Goal: Information Seeking & Learning: Learn about a topic

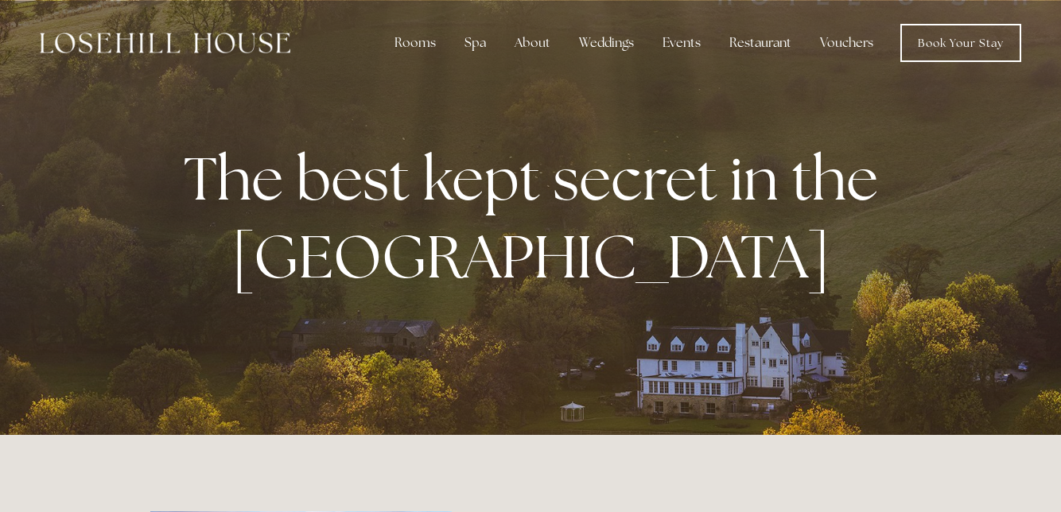
click at [538, 37] on div "About" at bounding box center [532, 43] width 61 height 32
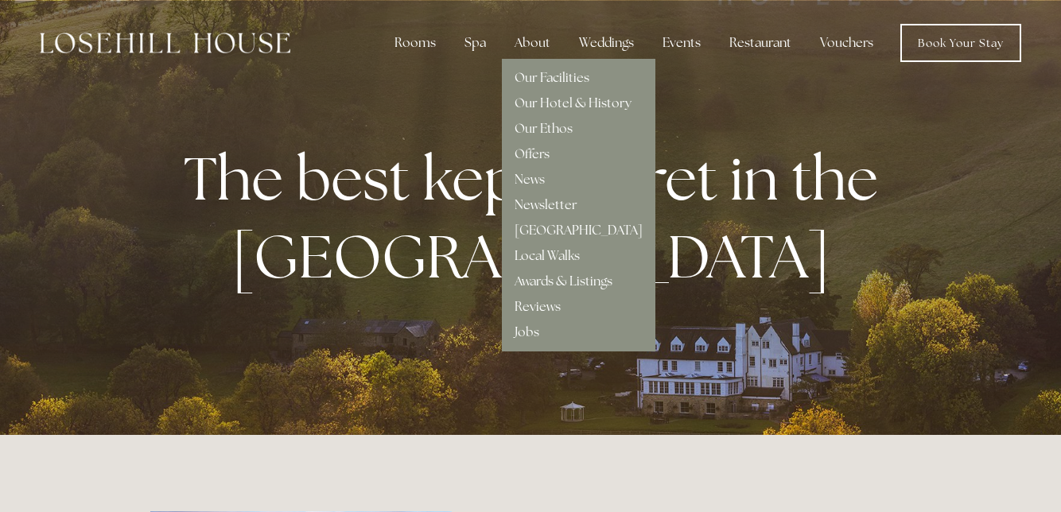
click at [571, 76] on link "Our Facilities" at bounding box center [552, 77] width 75 height 17
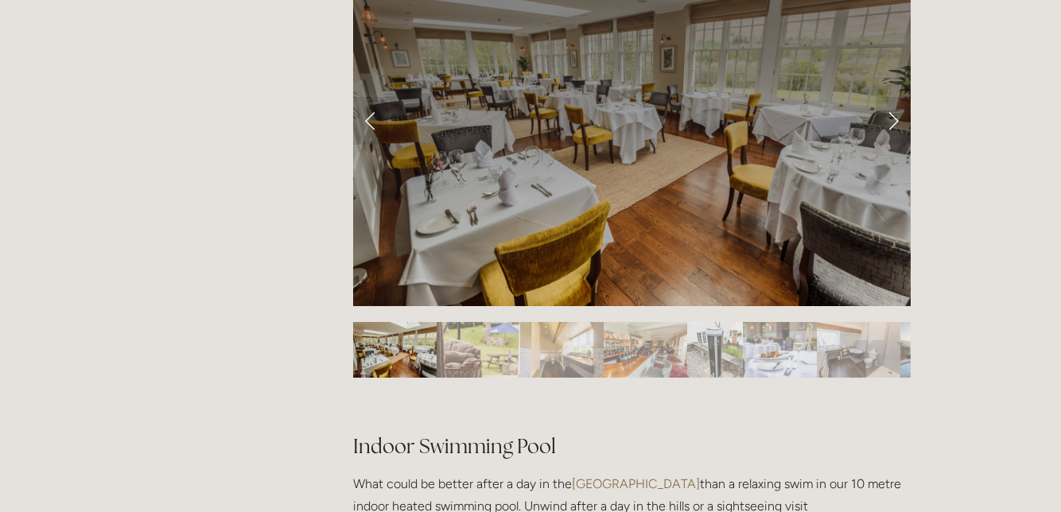
scroll to position [749, 0]
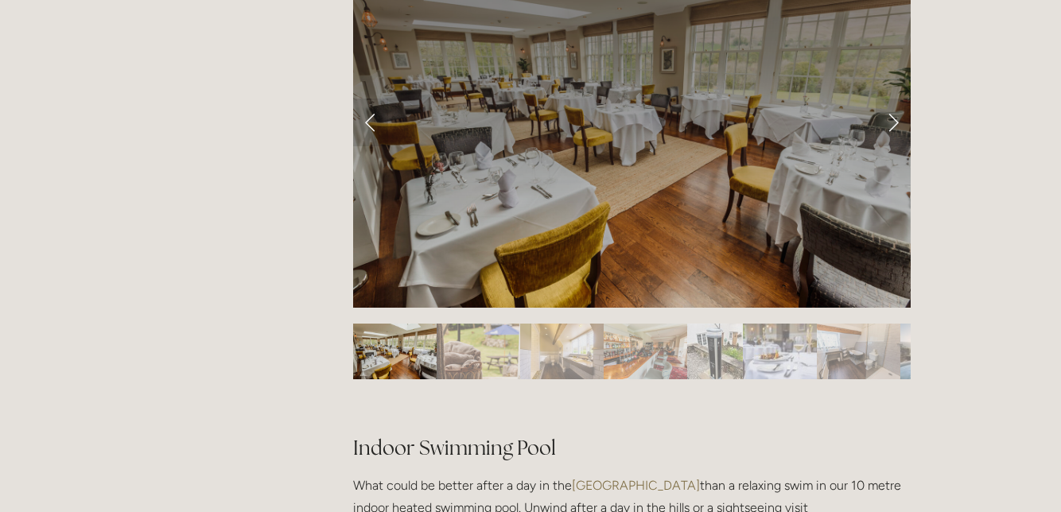
click at [485, 354] on img "Slide 2" at bounding box center [479, 352] width 84 height 56
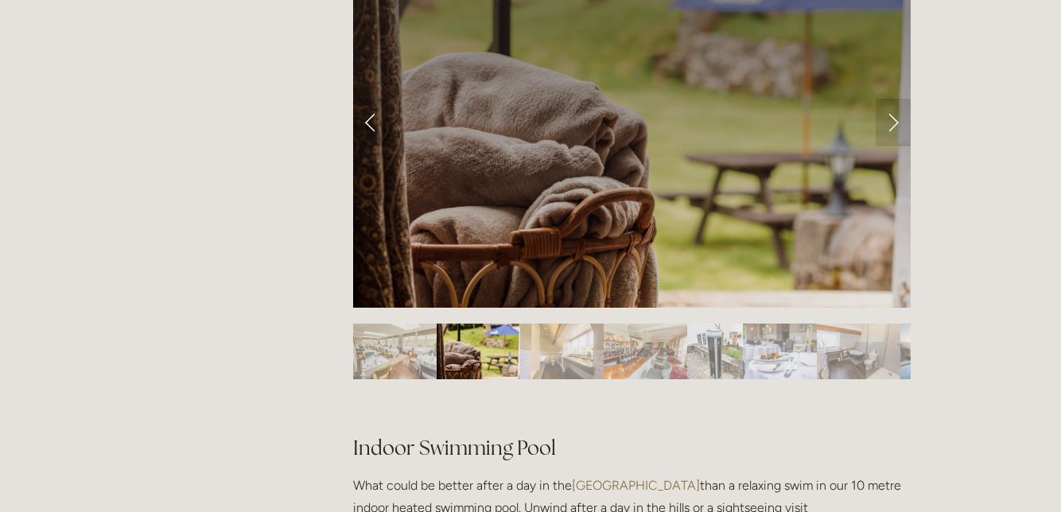
click at [570, 348] on img "Slide 3" at bounding box center [562, 352] width 84 height 56
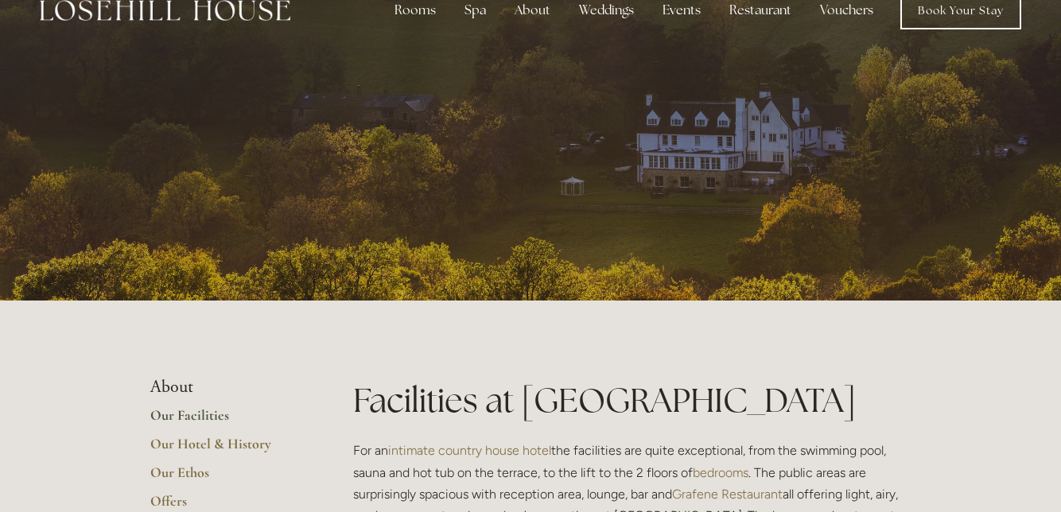
scroll to position [0, 0]
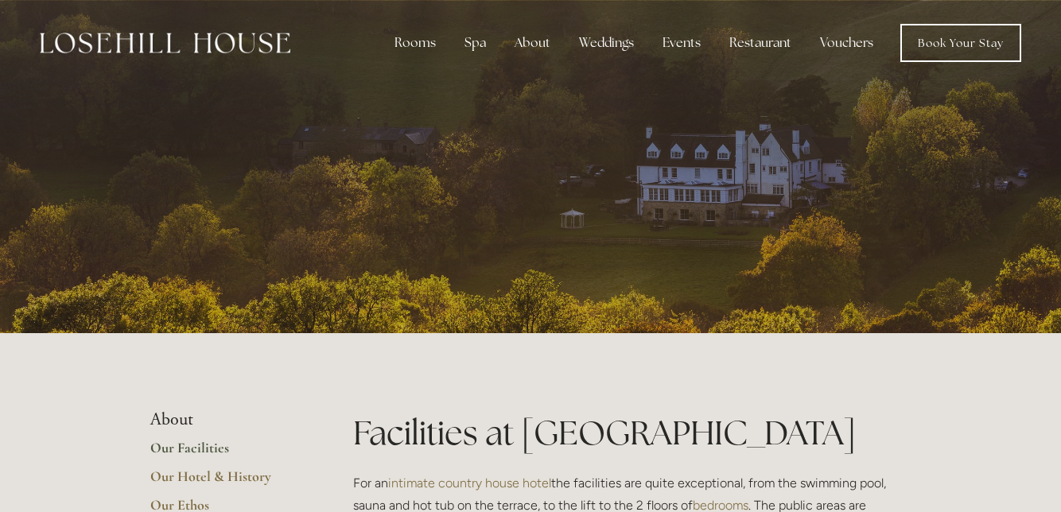
click at [756, 38] on div "Restaurant" at bounding box center [760, 43] width 87 height 32
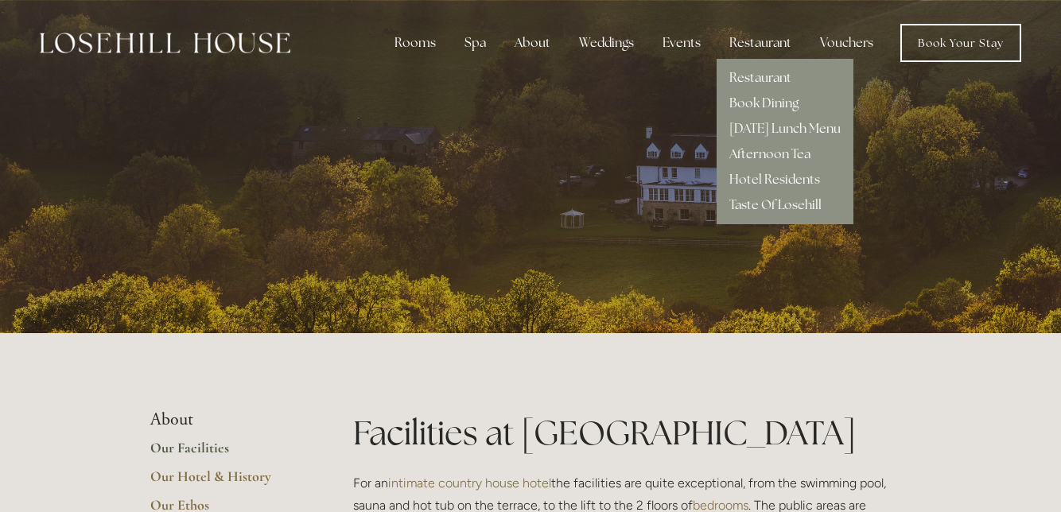
click at [800, 185] on link "Hotel Residents" at bounding box center [774, 179] width 91 height 17
click at [484, 48] on div "Spa" at bounding box center [475, 43] width 47 height 32
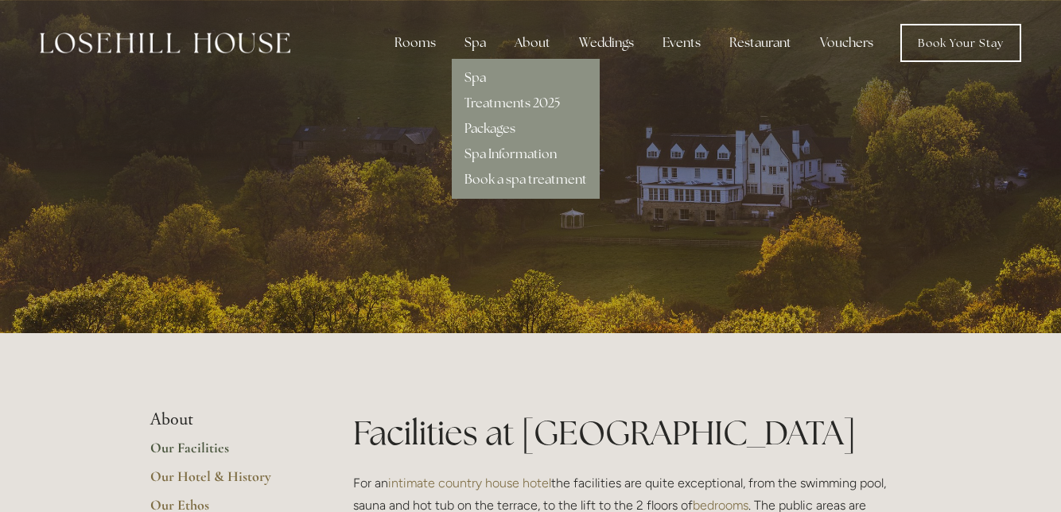
click at [529, 97] on link "Treatments 2025" at bounding box center [511, 103] width 95 height 17
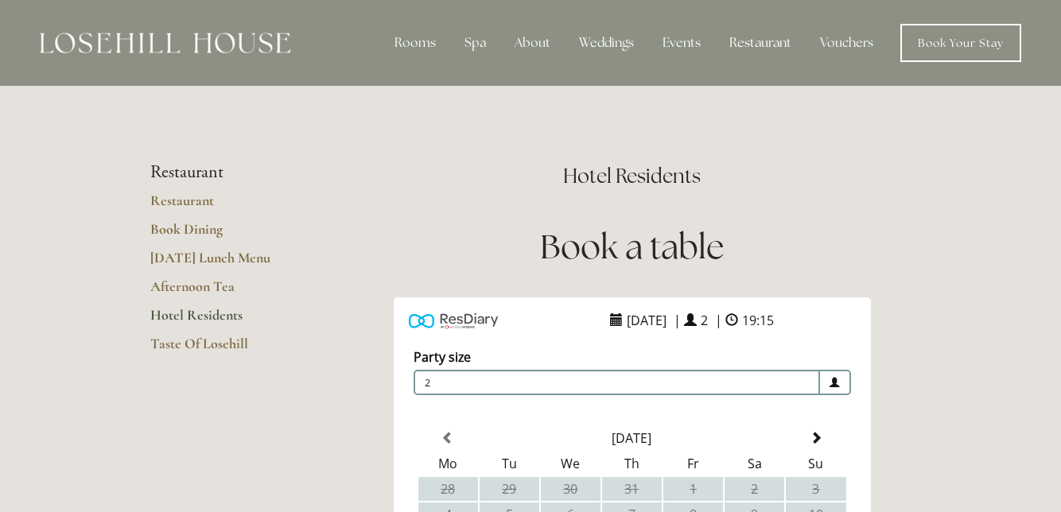
click at [185, 235] on link "Book Dining" at bounding box center [226, 234] width 152 height 29
click at [188, 349] on link "Taste Of Losehill" at bounding box center [226, 349] width 152 height 29
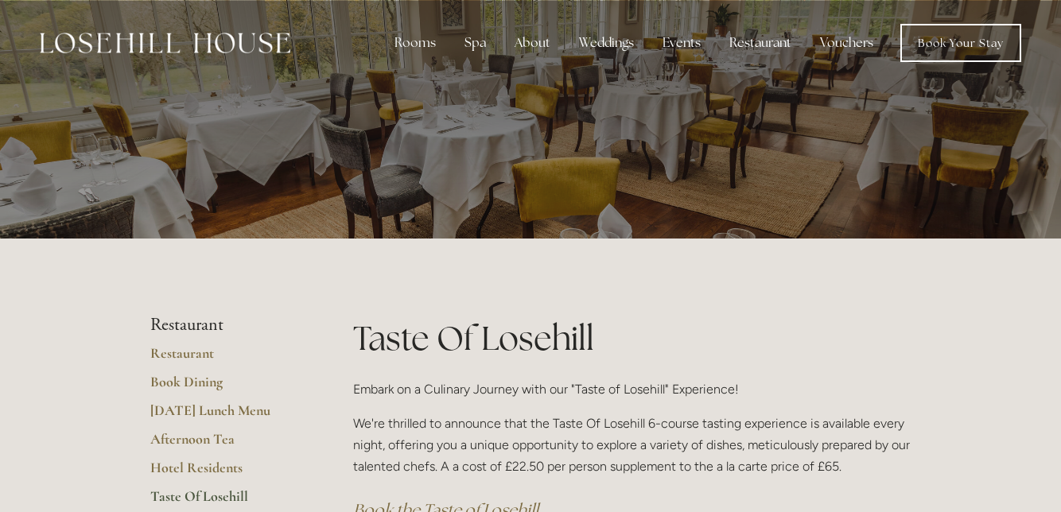
click at [753, 41] on div "Restaurant" at bounding box center [760, 43] width 87 height 32
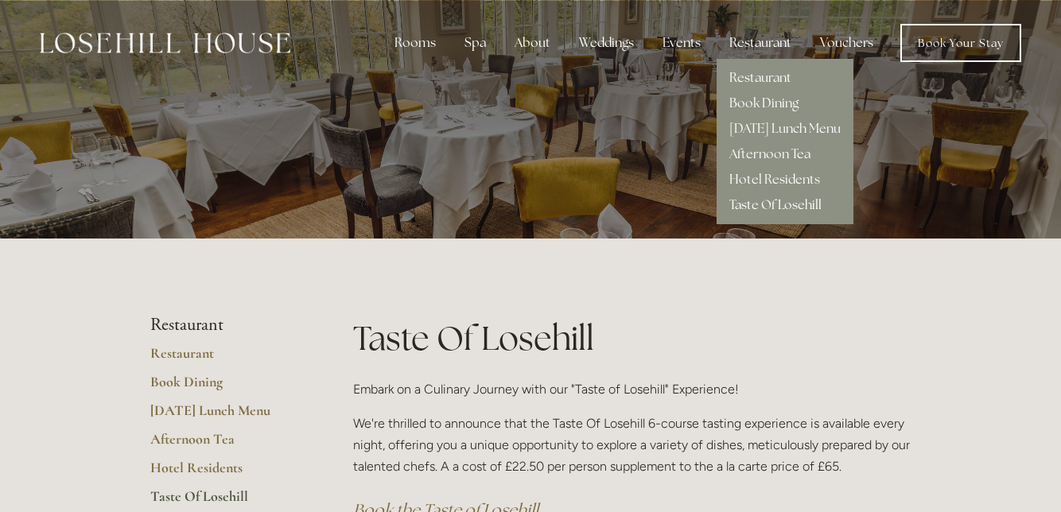
click at [784, 180] on link "Hotel Residents" at bounding box center [774, 179] width 91 height 17
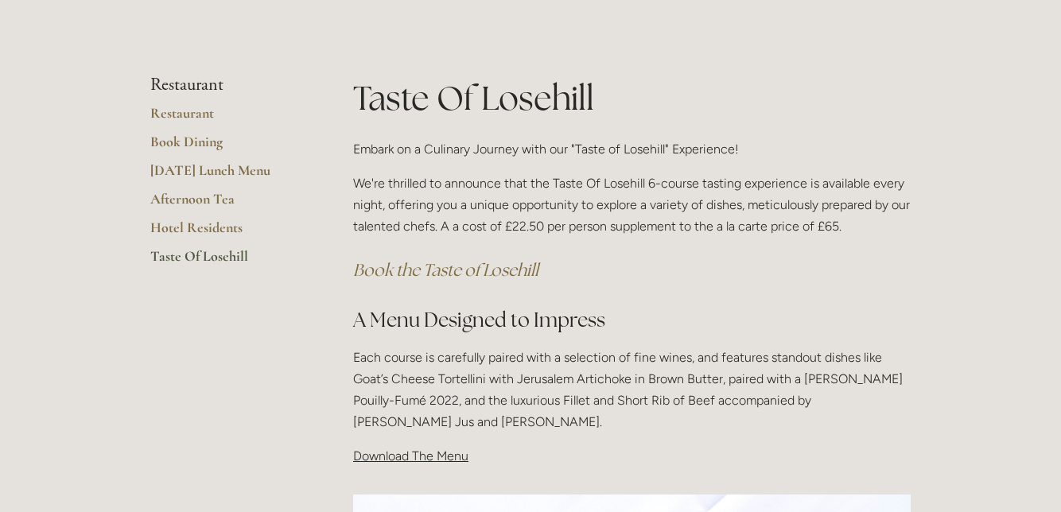
scroll to position [240, 0]
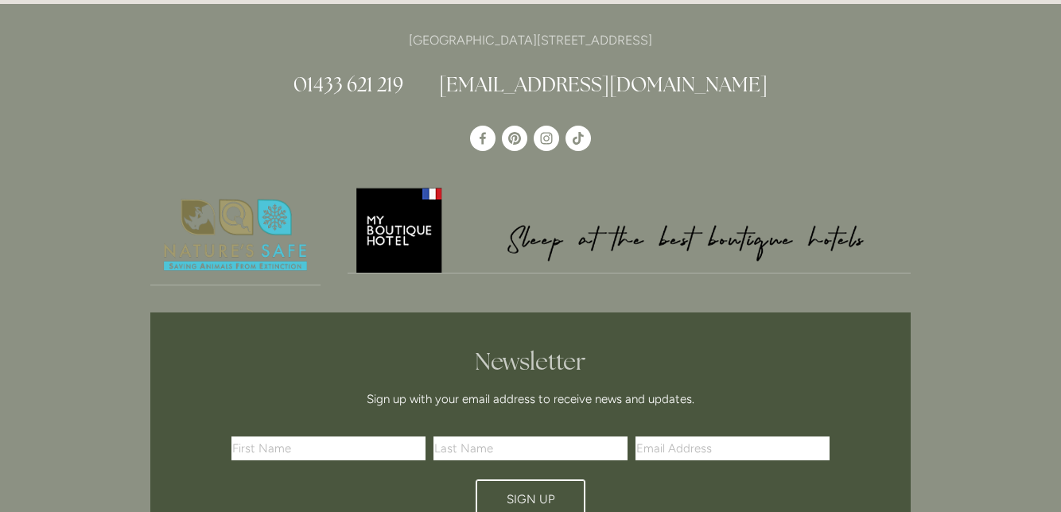
scroll to position [1180, 0]
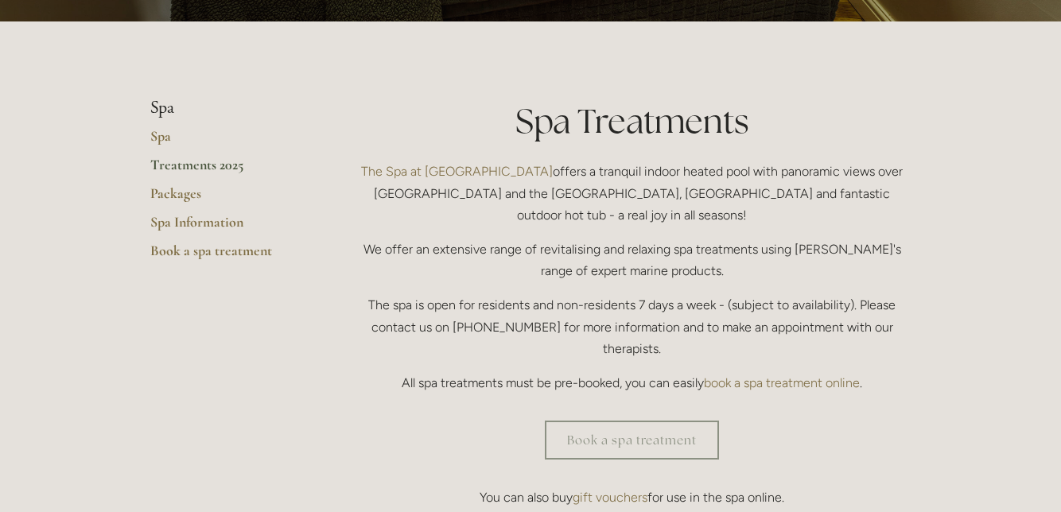
scroll to position [312, 0]
